Goal: Task Accomplishment & Management: Use online tool/utility

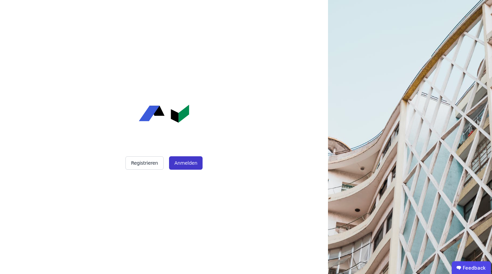
click at [180, 167] on button "Anmelden" at bounding box center [186, 162] width 34 height 13
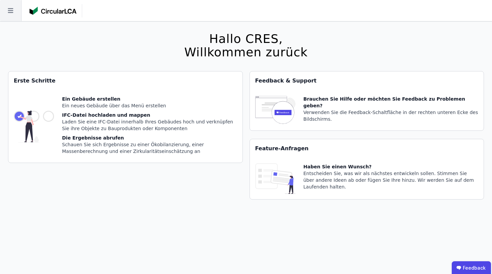
click at [8, 9] on icon at bounding box center [10, 10] width 21 height 21
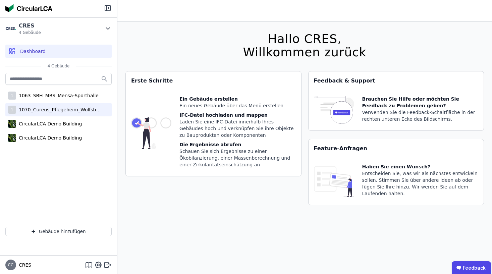
click at [50, 110] on div "1070_Cureus_Pflegeheim_Wolfsbüttel" at bounding box center [59, 109] width 87 height 7
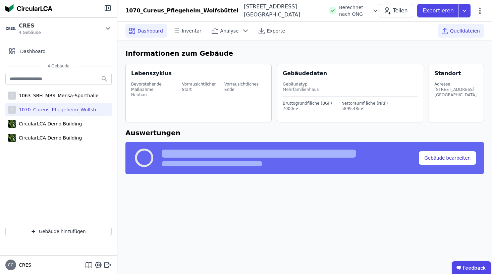
select select "*"
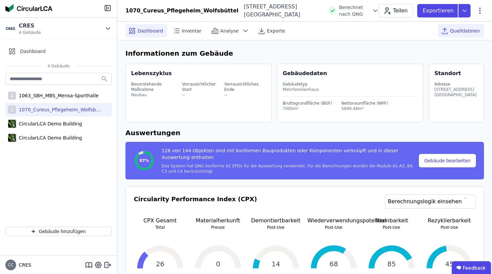
click at [472, 30] on span "Quelldateien" at bounding box center [465, 30] width 30 height 7
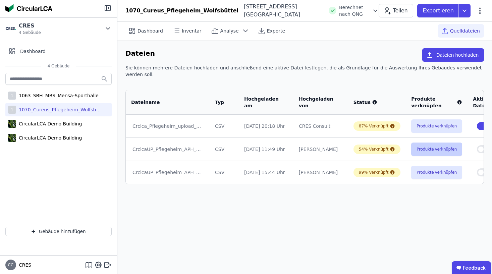
click at [411, 144] on button "Produkte verknüpfen" at bounding box center [436, 148] width 51 height 13
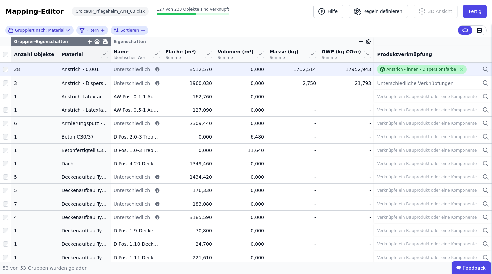
click at [412, 69] on div "Anstrich - innen - Dispersionsfarbe" at bounding box center [421, 69] width 70 height 5
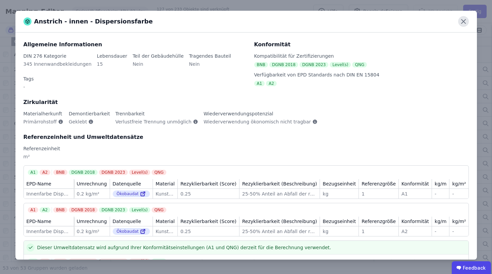
click at [462, 24] on icon at bounding box center [463, 21] width 11 height 11
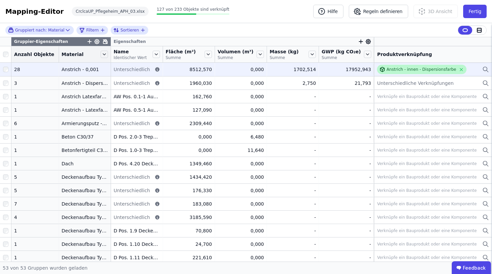
click at [399, 70] on div "Anstrich - innen - Dispersionsfarbe" at bounding box center [421, 69] width 70 height 5
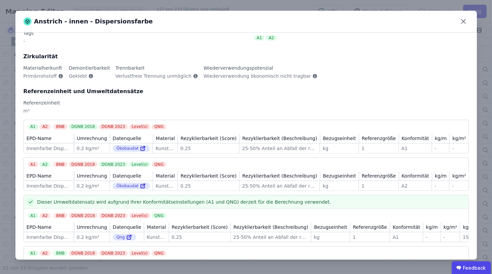
scroll to position [61, 0]
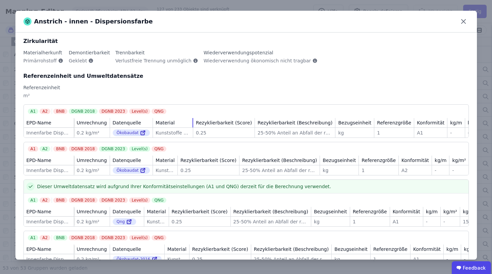
drag, startPoint x: 183, startPoint y: 109, endPoint x: 217, endPoint y: 113, distance: 34.1
click at [217, 118] on tr "EPD-Name Umrechnung Datenquelle Material Rezyklierbarkeit (Score) Rezyklierbark…" at bounding box center [264, 123] width 480 height 10
